Goal: Transaction & Acquisition: Purchase product/service

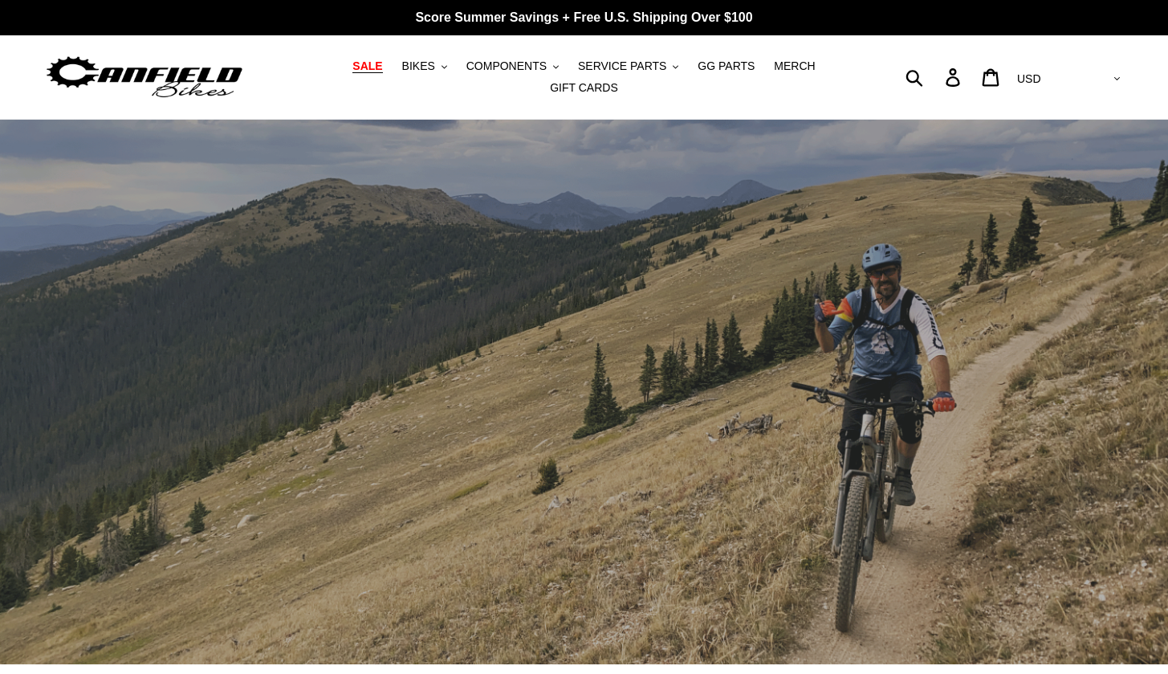
click at [373, 67] on span "SALE" at bounding box center [367, 66] width 30 height 14
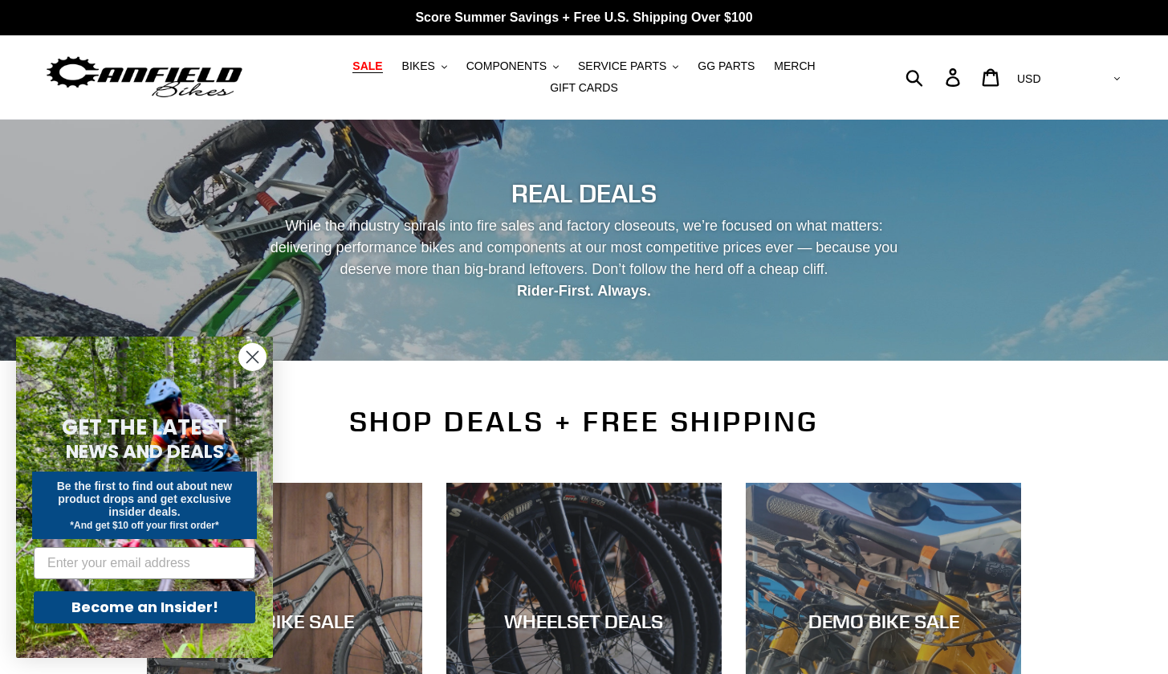
click at [252, 353] on circle "Close dialog" at bounding box center [252, 357] width 26 height 26
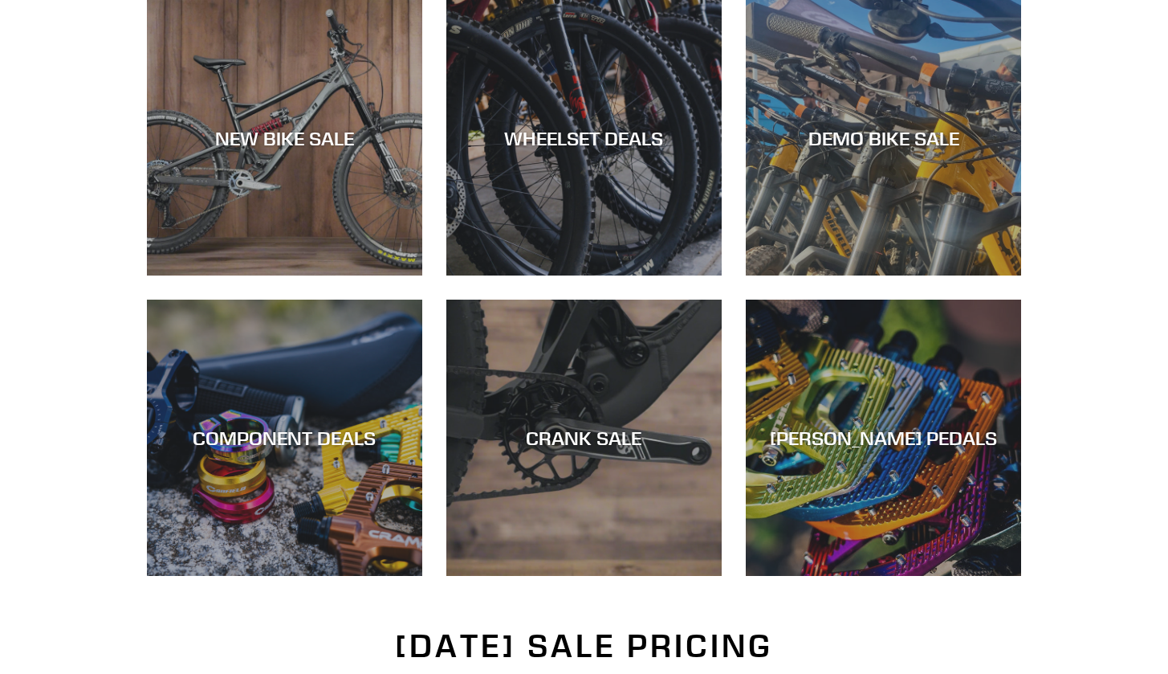
scroll to position [485, 0]
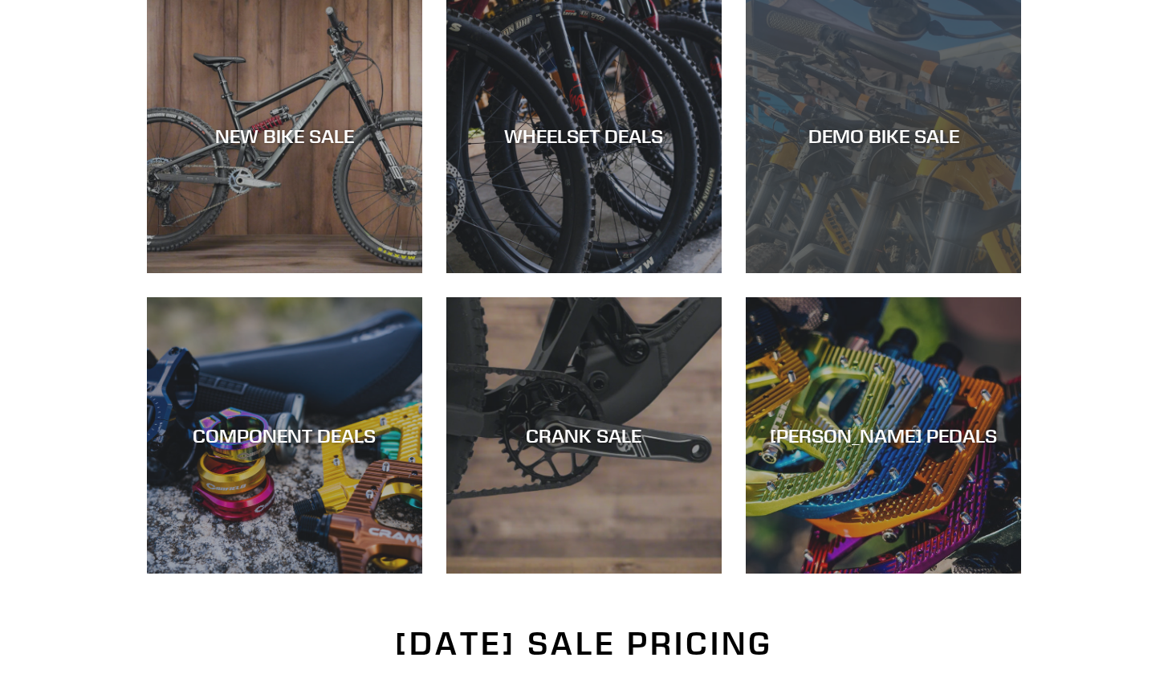
click at [886, 141] on div "DEMO BIKE SALE" at bounding box center [883, 135] width 275 height 23
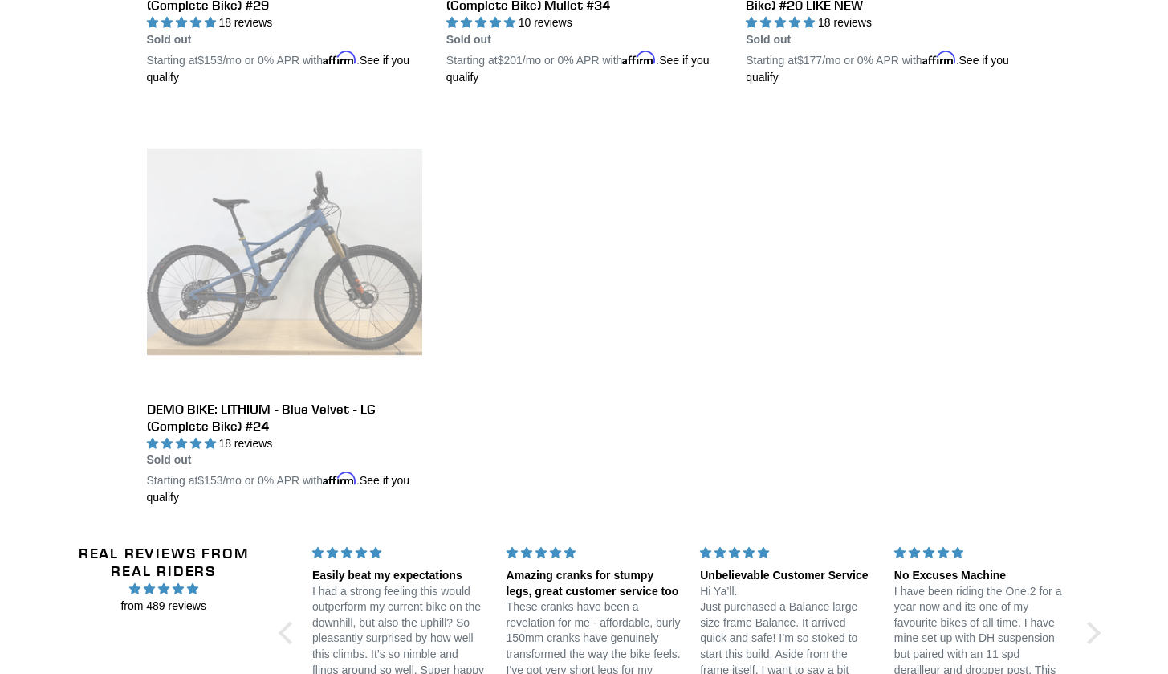
scroll to position [2897, 0]
